Goal: Task Accomplishment & Management: Use online tool/utility

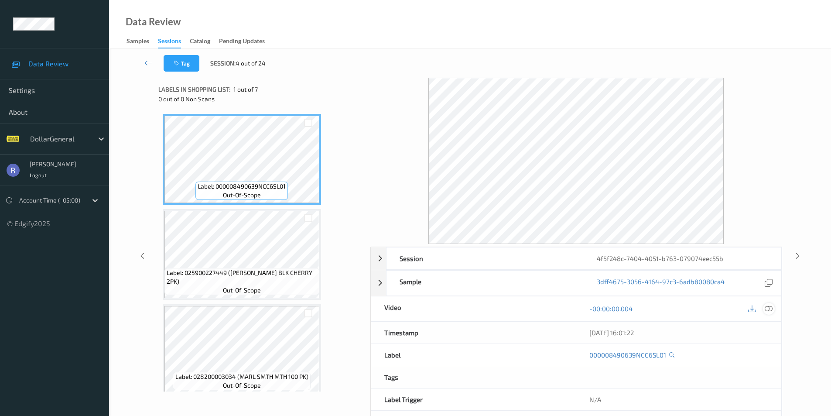
click at [770, 307] on icon at bounding box center [769, 309] width 8 height 8
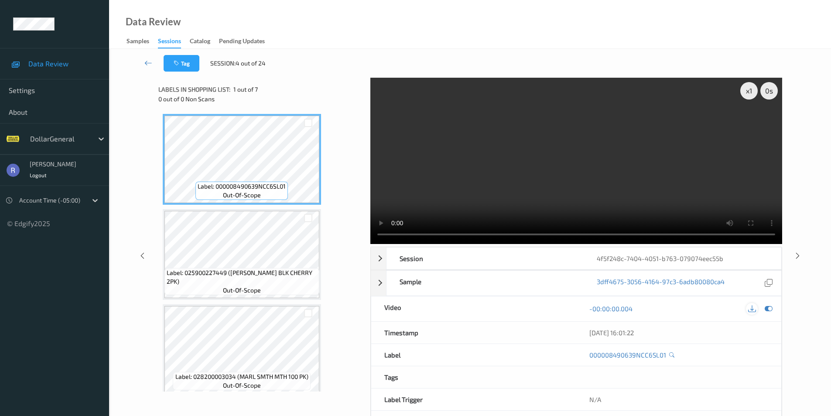
click at [756, 311] on div at bounding box center [752, 309] width 12 height 12
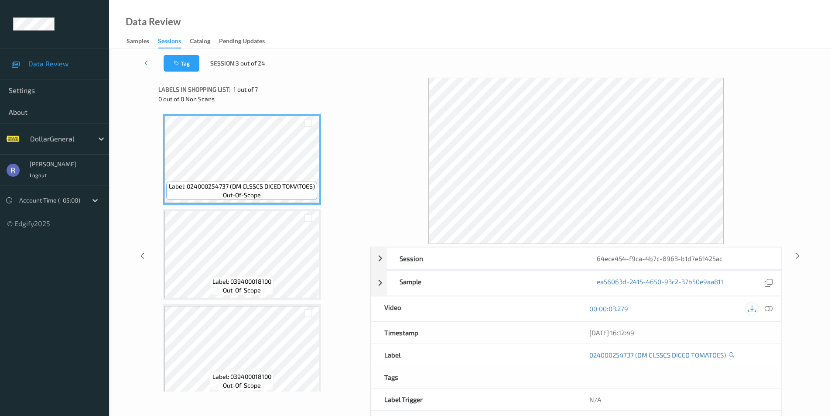
click at [751, 308] on icon at bounding box center [752, 309] width 8 height 8
click at [772, 311] on icon at bounding box center [769, 309] width 8 height 8
click at [751, 310] on icon at bounding box center [752, 309] width 8 height 8
click at [366, 72] on div "Tag Session: 2 out of 24" at bounding box center [470, 63] width 686 height 29
click at [755, 311] on div "00:00:00.700" at bounding box center [678, 307] width 179 height 9
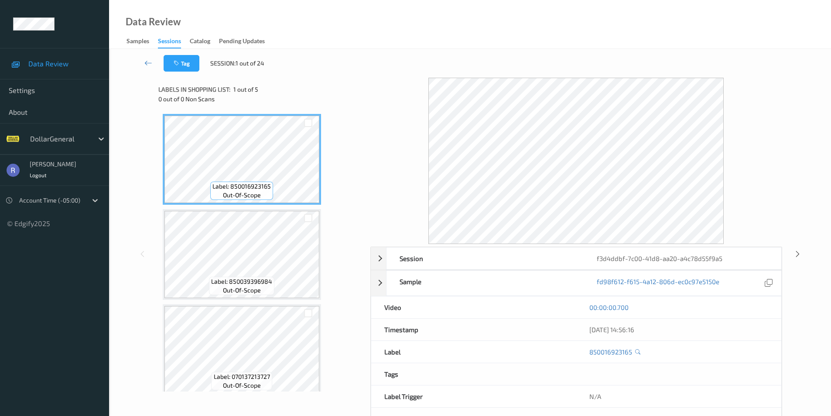
click at [356, 47] on div "Data Review Samples Sessions Catalog Pending Updates" at bounding box center [470, 24] width 722 height 49
click at [150, 62] on icon at bounding box center [148, 62] width 8 height 9
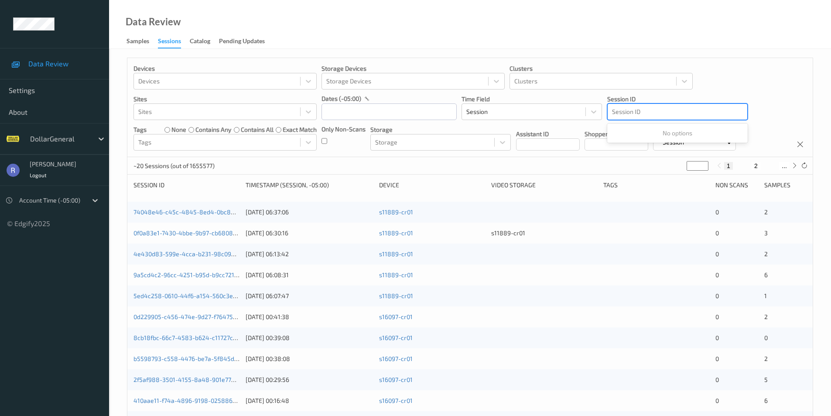
click at [654, 112] on div at bounding box center [677, 111] width 131 height 10
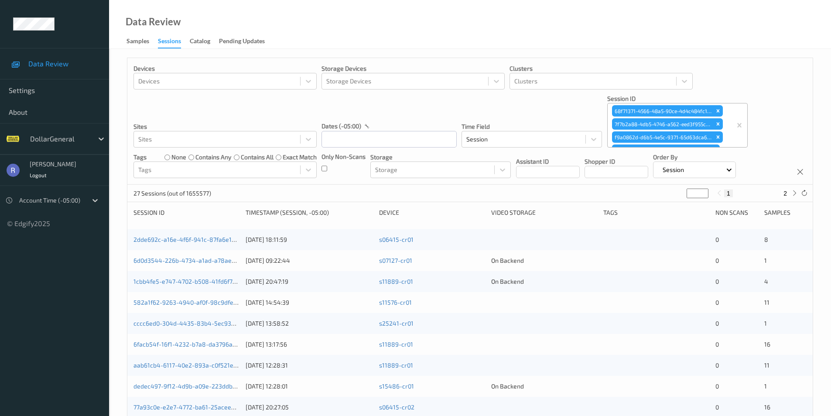
click at [787, 194] on button "2" at bounding box center [785, 193] width 9 height 8
type input "*"
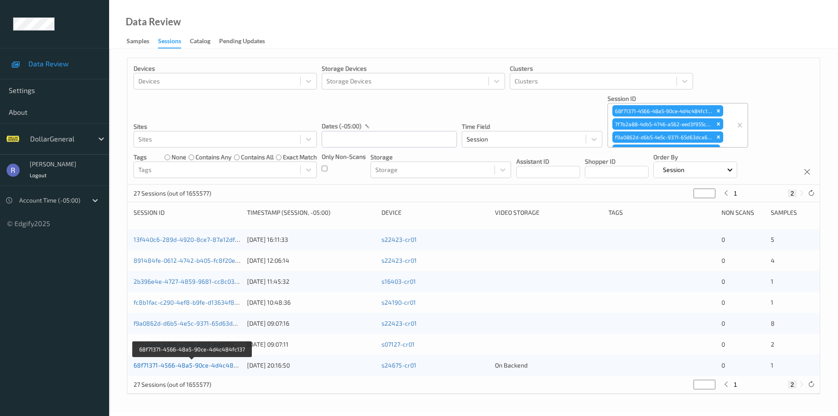
click at [170, 365] on link "68f71371-4566-48a5-90ce-4d4c484fc137" at bounding box center [192, 364] width 118 height 7
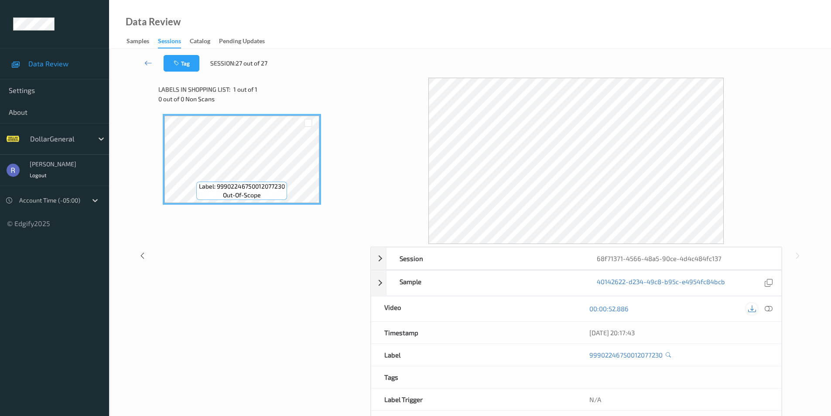
click at [753, 305] on icon at bounding box center [752, 309] width 8 height 8
click at [180, 242] on div "Label: 99902246750012077230 out-of-scope" at bounding box center [261, 214] width 206 height 208
click at [762, 311] on div "00:00:02.730" at bounding box center [678, 307] width 205 height 22
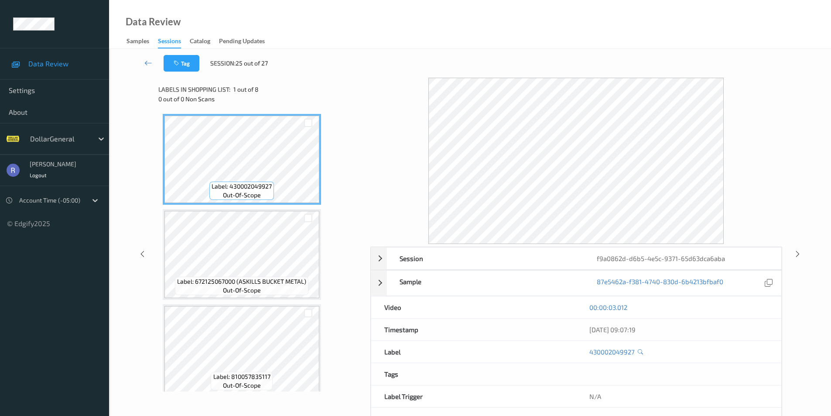
click at [750, 309] on div "00:00:03.012" at bounding box center [678, 307] width 179 height 9
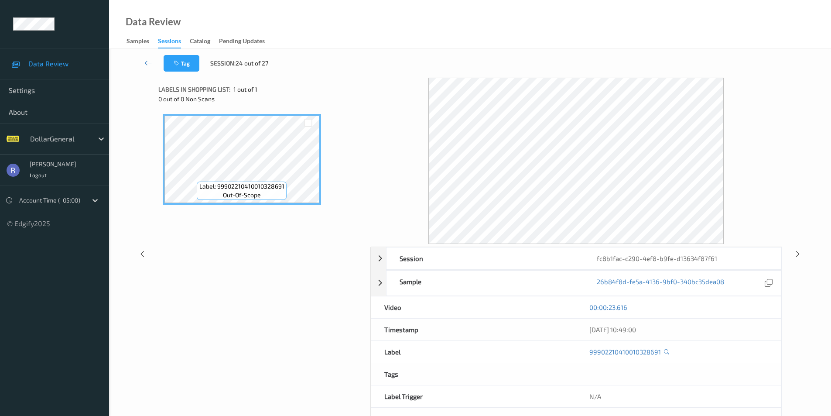
click at [760, 312] on div "00:00:23.616" at bounding box center [678, 307] width 205 height 22
click at [758, 307] on div "00:00:04.230" at bounding box center [678, 307] width 179 height 9
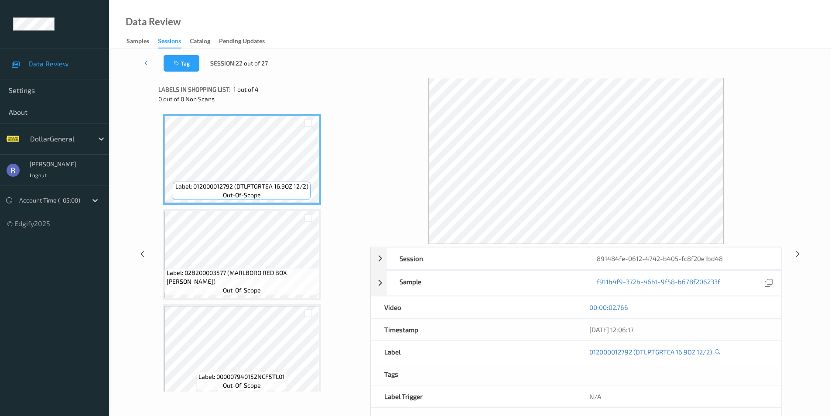
click at [767, 313] on div "00:00:02.766" at bounding box center [678, 307] width 205 height 22
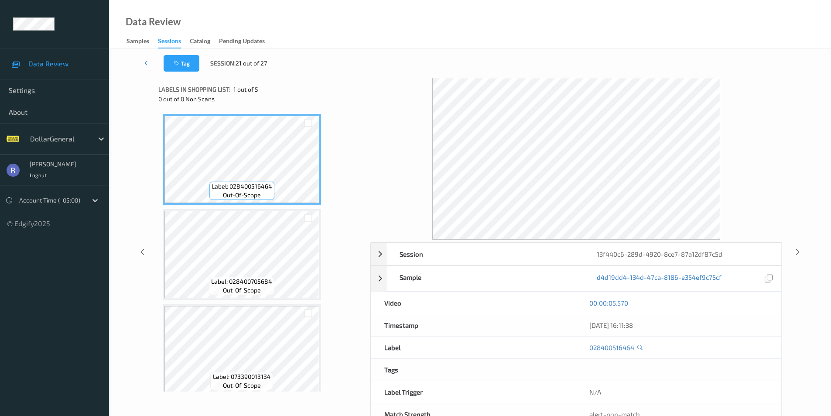
click at [763, 305] on div "00:00:05.570" at bounding box center [678, 302] width 179 height 9
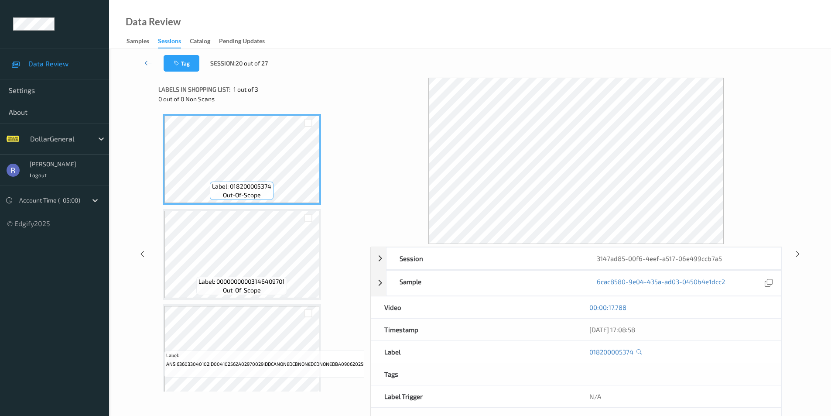
click at [766, 310] on div "00:00:17.788" at bounding box center [678, 307] width 179 height 9
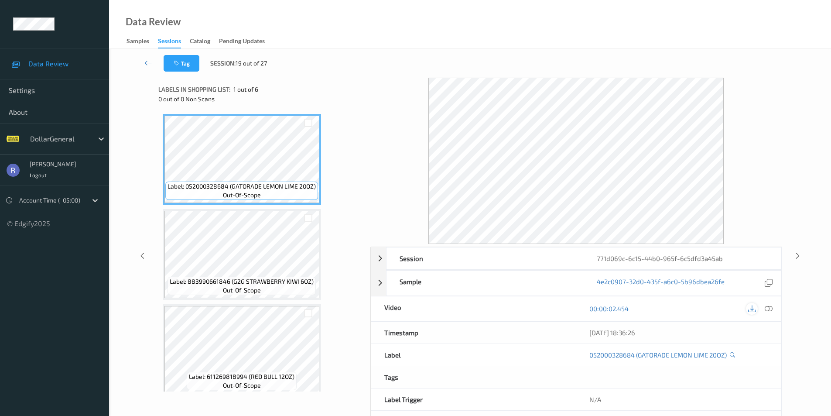
click at [752, 308] on icon at bounding box center [752, 309] width 8 height 8
click at [148, 62] on icon at bounding box center [148, 62] width 8 height 9
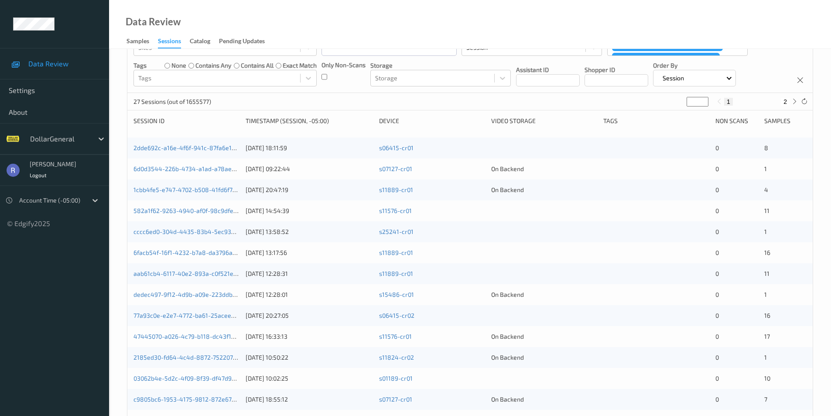
scroll to position [218, 0]
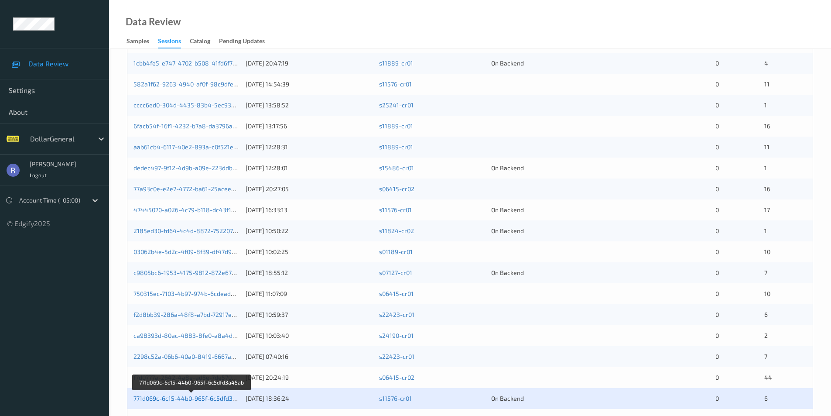
click at [173, 395] on link "771d069c-6c15-44b0-965f-6c5dfd3a45ab" at bounding box center [191, 397] width 117 height 7
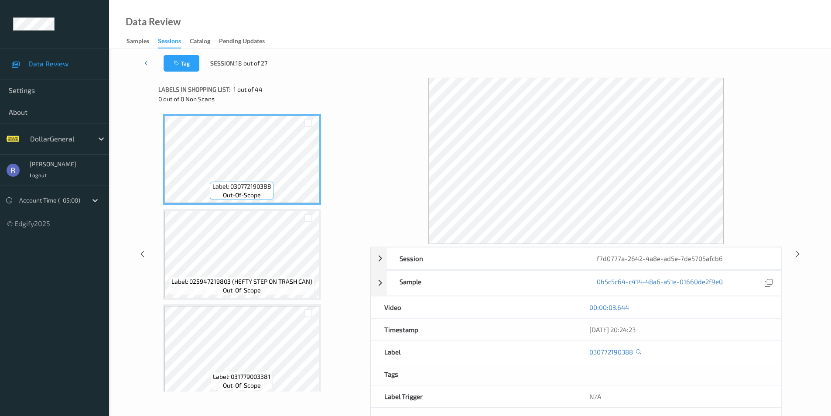
click at [760, 311] on div "00:00:03.644" at bounding box center [678, 307] width 179 height 9
click at [770, 308] on div "00:00:00.747" at bounding box center [678, 307] width 205 height 22
drag, startPoint x: 749, startPoint y: 297, endPoint x: 753, endPoint y: 305, distance: 9.0
click at [748, 297] on div "00:00:09.427" at bounding box center [678, 307] width 205 height 22
click at [763, 312] on div "00:00:09.427" at bounding box center [678, 307] width 205 height 22
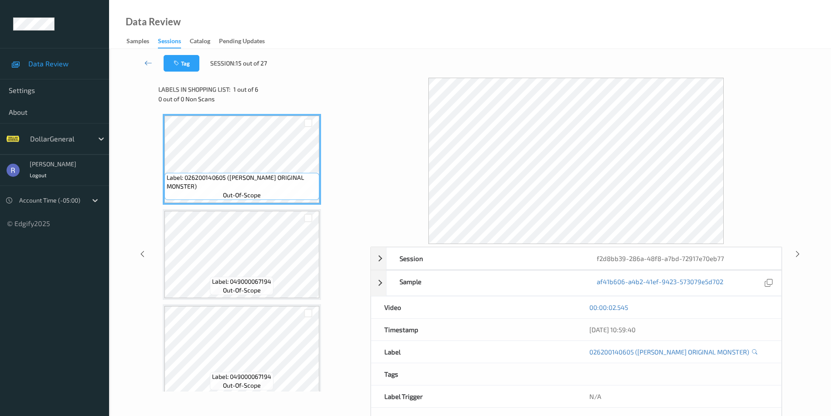
click at [770, 312] on div "00:00:02.545" at bounding box center [678, 307] width 205 height 22
click at [756, 312] on div "00:00:02.386" at bounding box center [678, 307] width 205 height 22
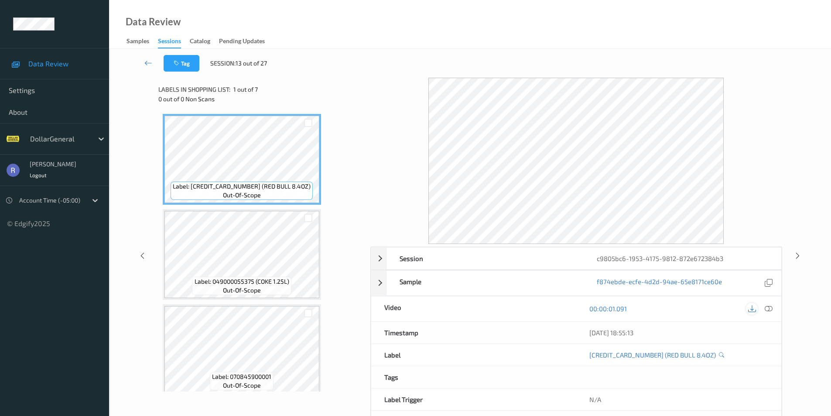
click at [753, 308] on icon at bounding box center [752, 309] width 8 height 8
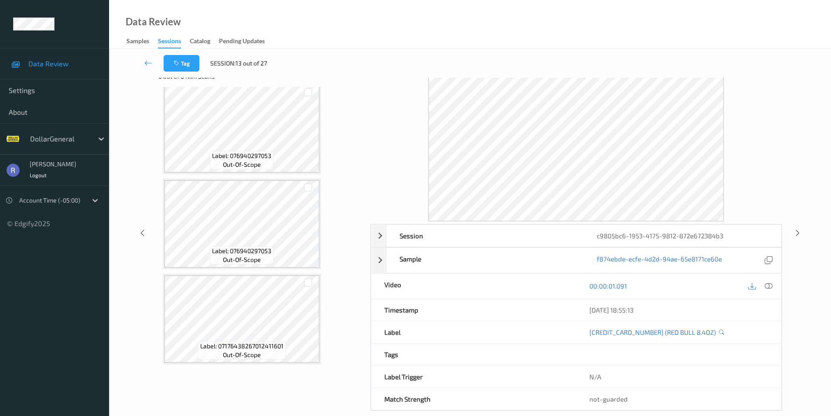
scroll to position [35, 0]
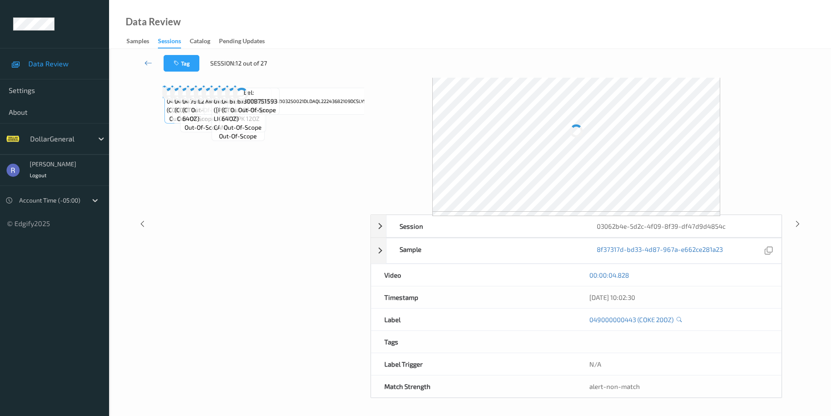
scroll to position [28, 0]
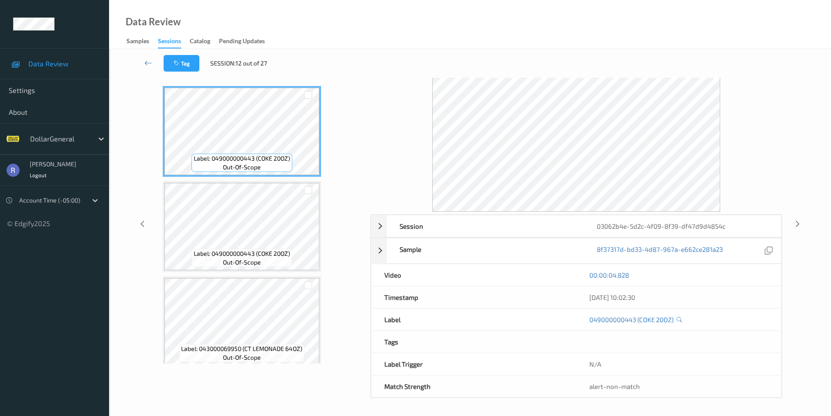
click at [759, 279] on div "00:00:04.828" at bounding box center [678, 275] width 205 height 22
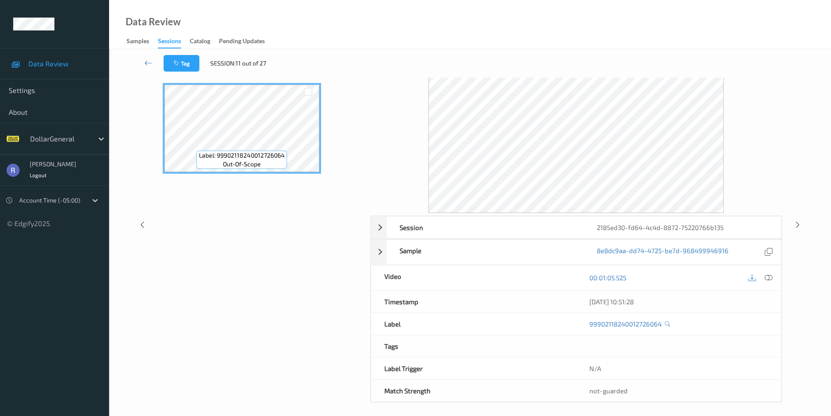
scroll to position [35, 0]
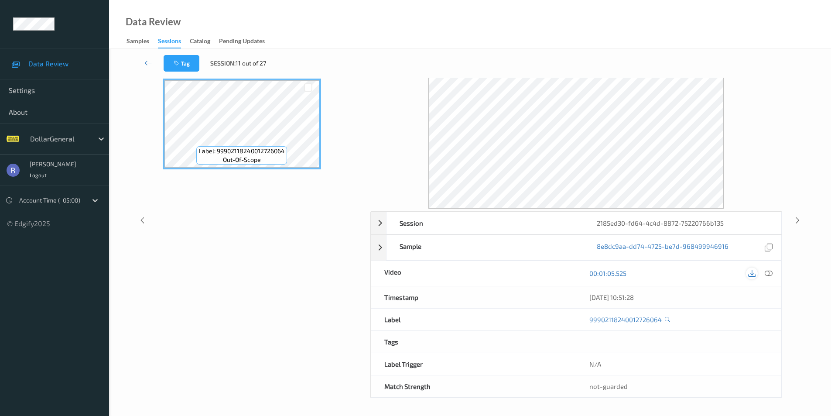
click at [752, 274] on icon at bounding box center [752, 273] width 8 height 8
click at [352, 146] on div "Label: 99902118240012726064 out-of-scope" at bounding box center [261, 124] width 197 height 91
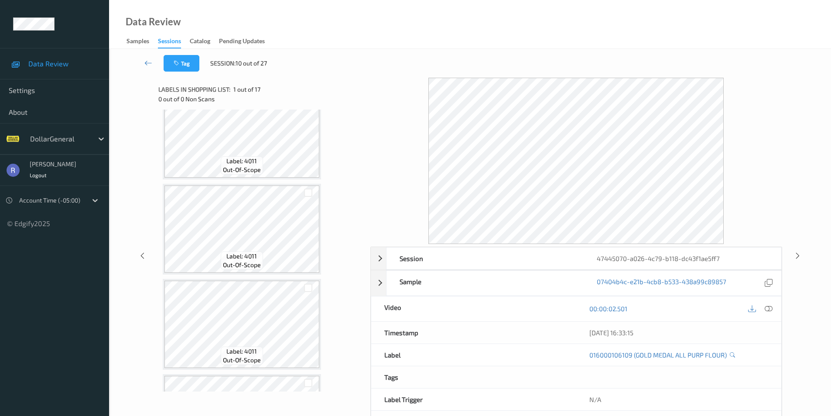
scroll to position [218, 0]
click at [753, 309] on icon at bounding box center [752, 309] width 8 height 8
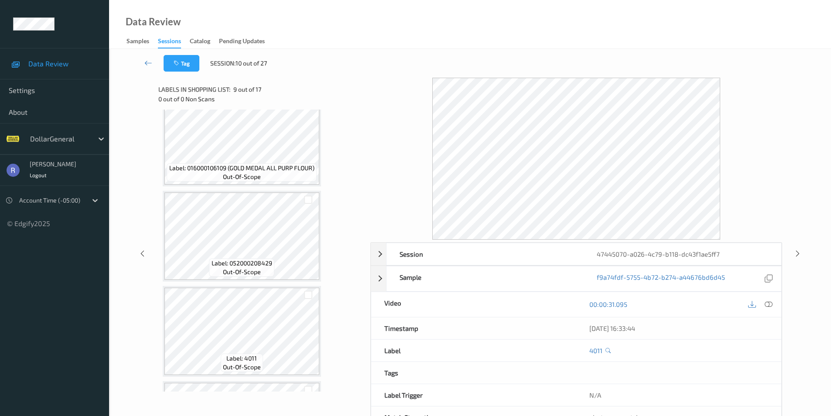
scroll to position [0, 0]
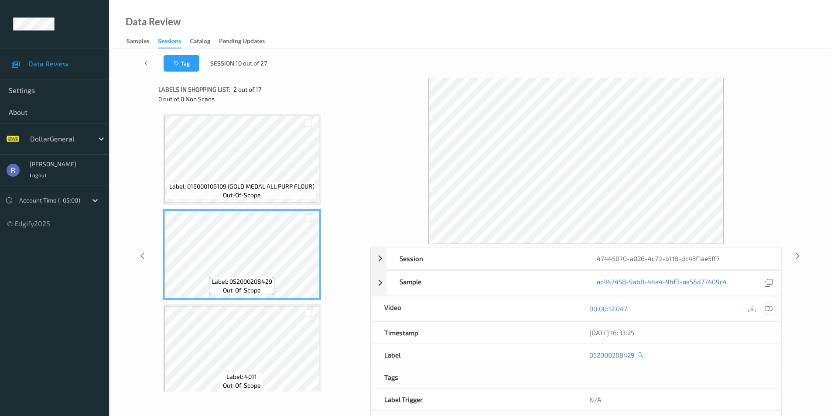
click at [770, 307] on icon at bounding box center [769, 309] width 8 height 8
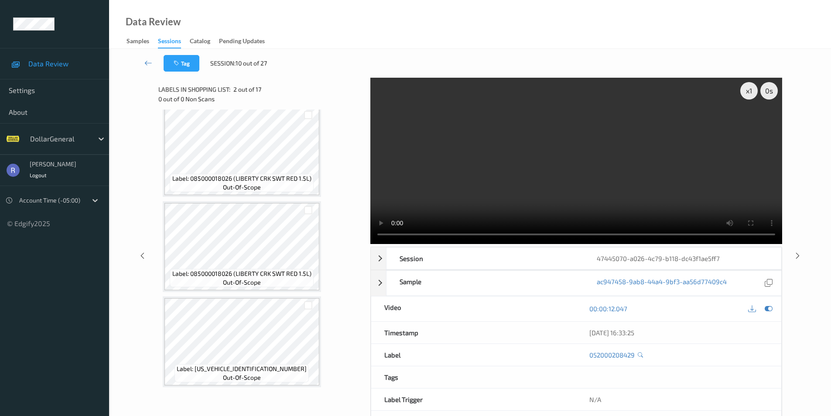
scroll to position [35, 0]
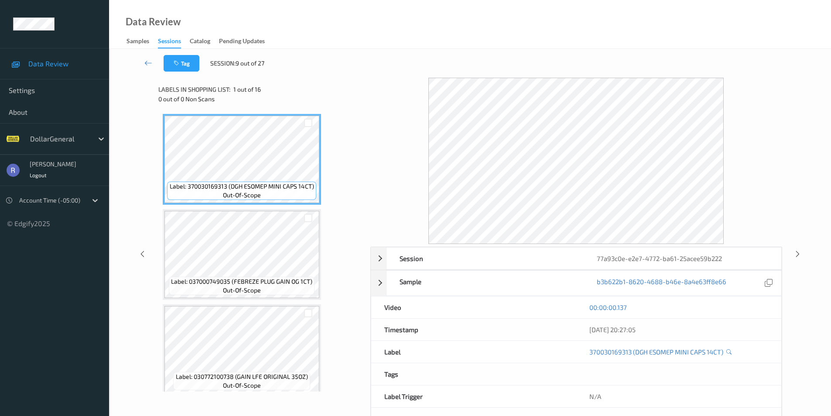
click at [763, 310] on div "00:00:00.137" at bounding box center [678, 307] width 179 height 9
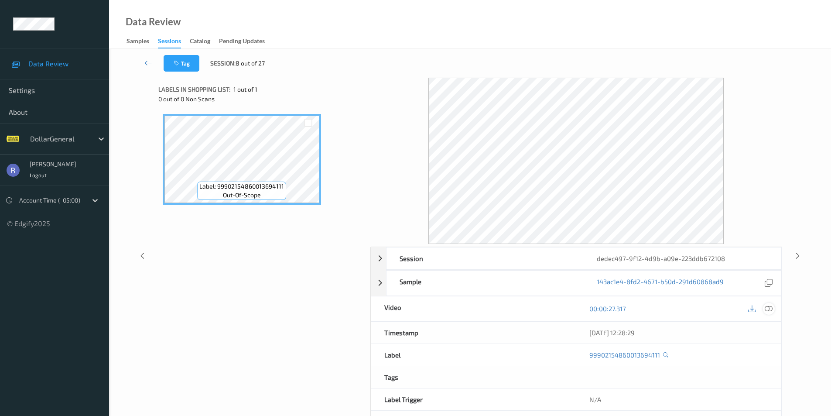
click at [771, 308] on icon at bounding box center [769, 309] width 8 height 8
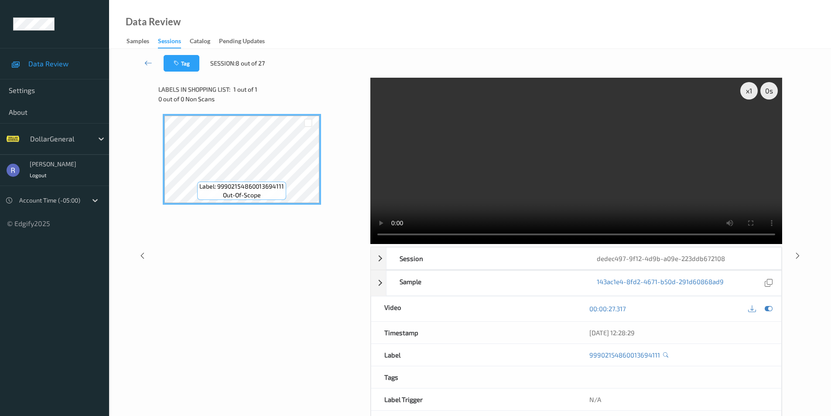
click at [756, 203] on video at bounding box center [576, 161] width 412 height 166
click at [752, 308] on icon at bounding box center [752, 309] width 8 height 8
click at [276, 245] on div "Label: 99902154860013694111 out-of-scope" at bounding box center [261, 214] width 206 height 208
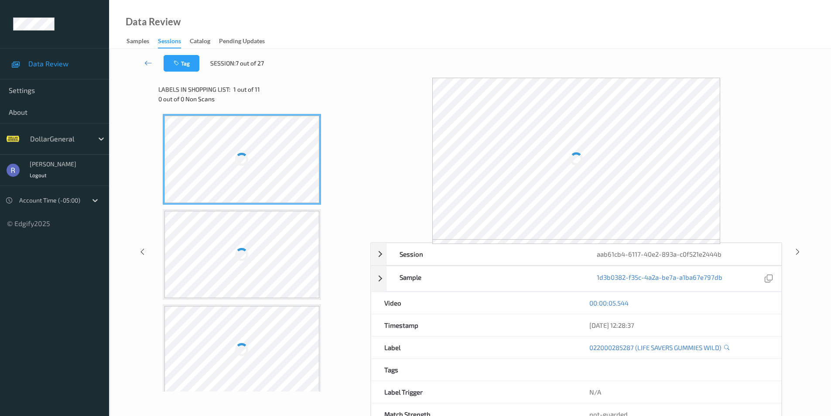
click at [754, 306] on div "00:00:05.544" at bounding box center [678, 302] width 179 height 9
click at [144, 63] on icon at bounding box center [148, 62] width 8 height 9
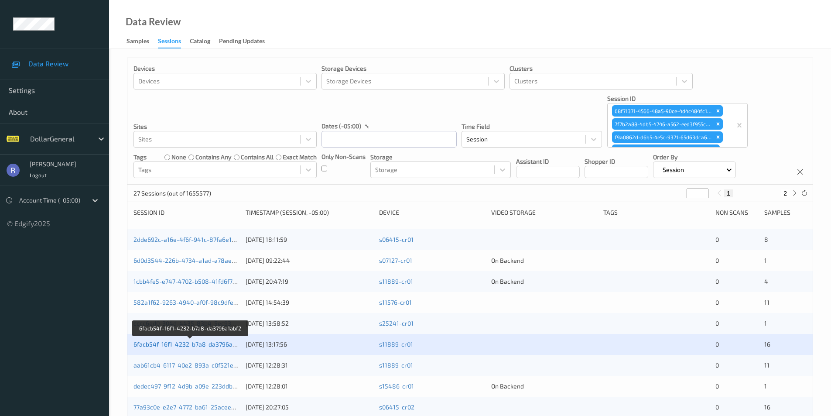
click at [159, 346] on link "6facb54f-16f1-4232-b7a8-da3796a1abf2" at bounding box center [190, 343] width 114 height 7
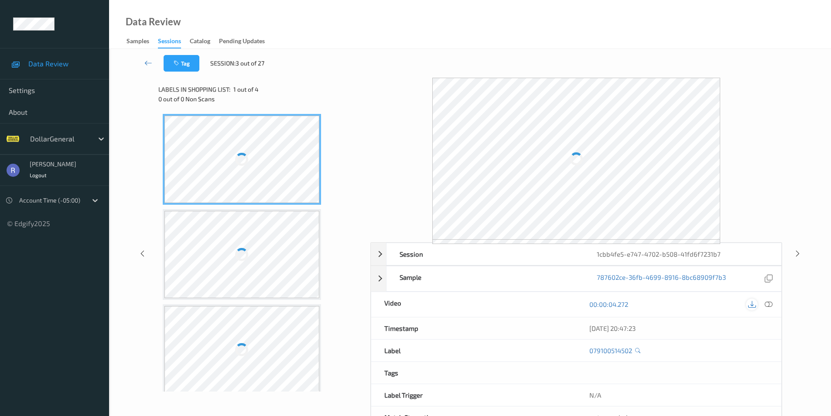
click at [751, 304] on icon at bounding box center [752, 304] width 8 height 8
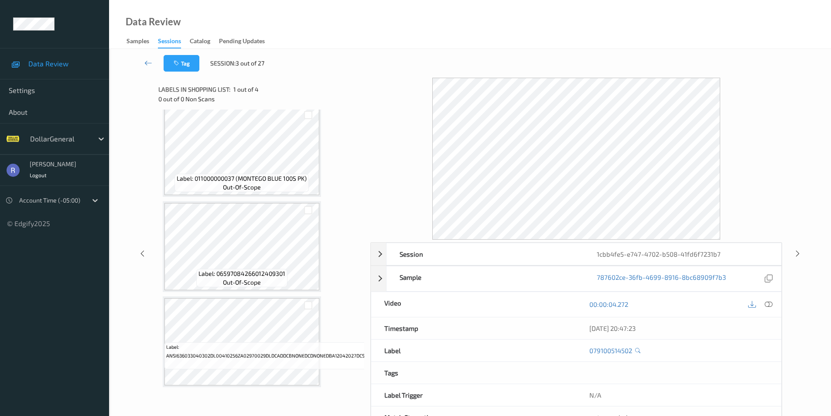
scroll to position [31, 0]
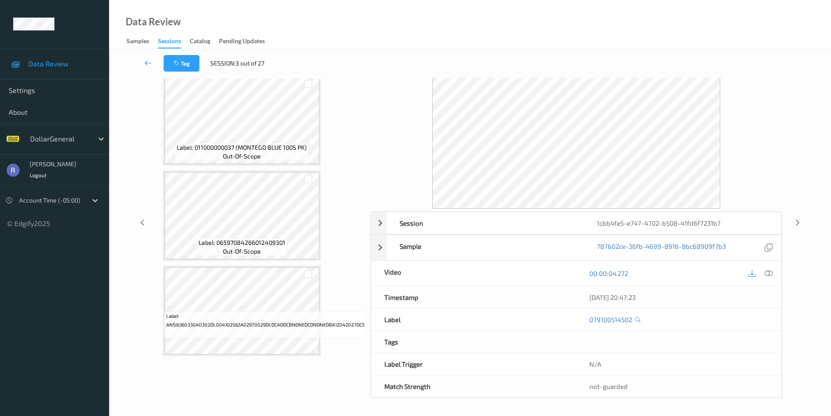
click at [397, 96] on div at bounding box center [576, 128] width 412 height 162
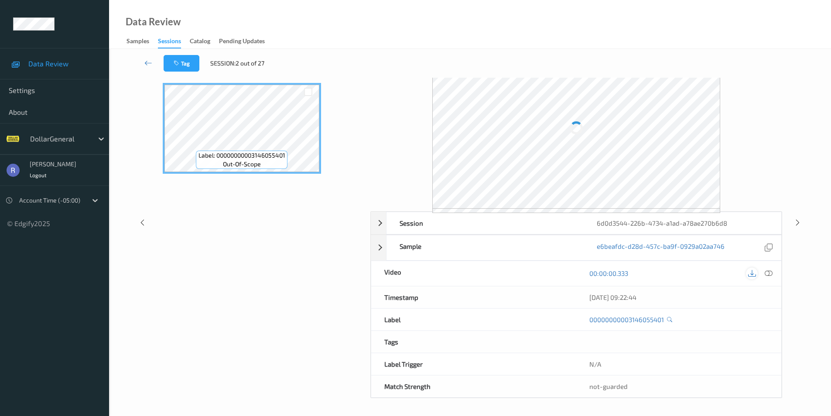
click at [750, 271] on icon at bounding box center [752, 273] width 8 height 8
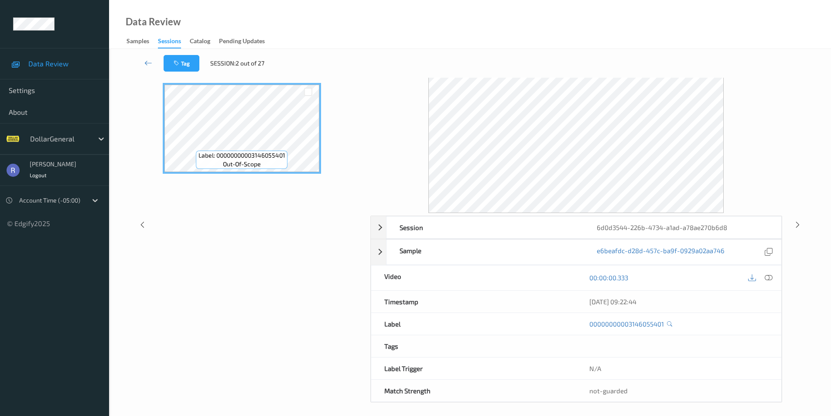
click at [199, 250] on div "Label: 00000000003146055401 out-of-scope" at bounding box center [261, 183] width 206 height 208
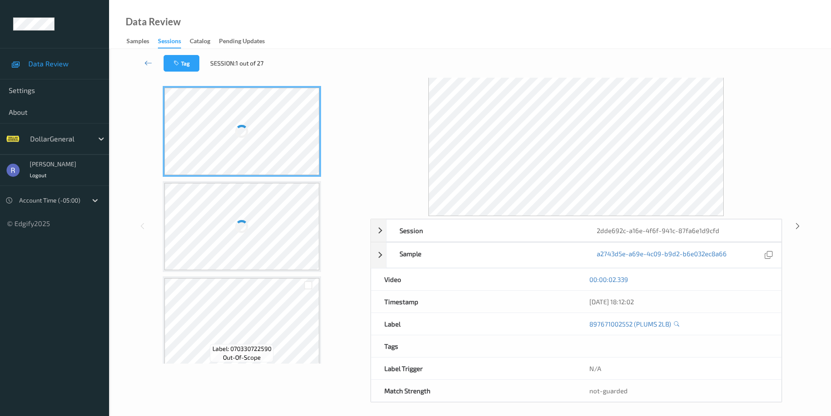
scroll to position [31, 0]
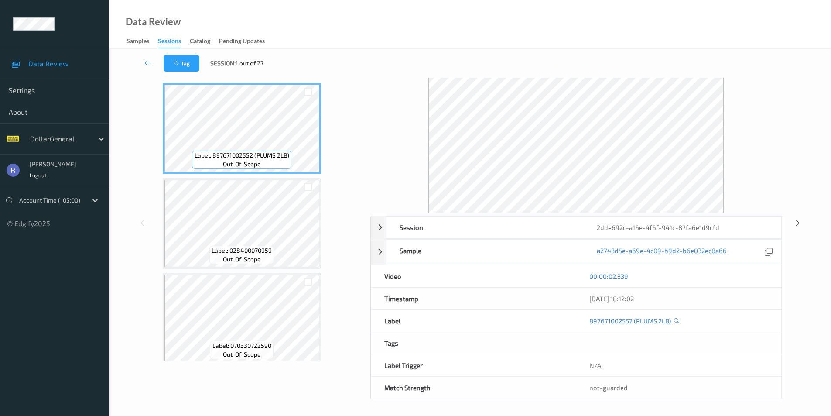
click at [722, 278] on div "00:00:02.339" at bounding box center [678, 276] width 179 height 9
